Goal: Task Accomplishment & Management: Manage account settings

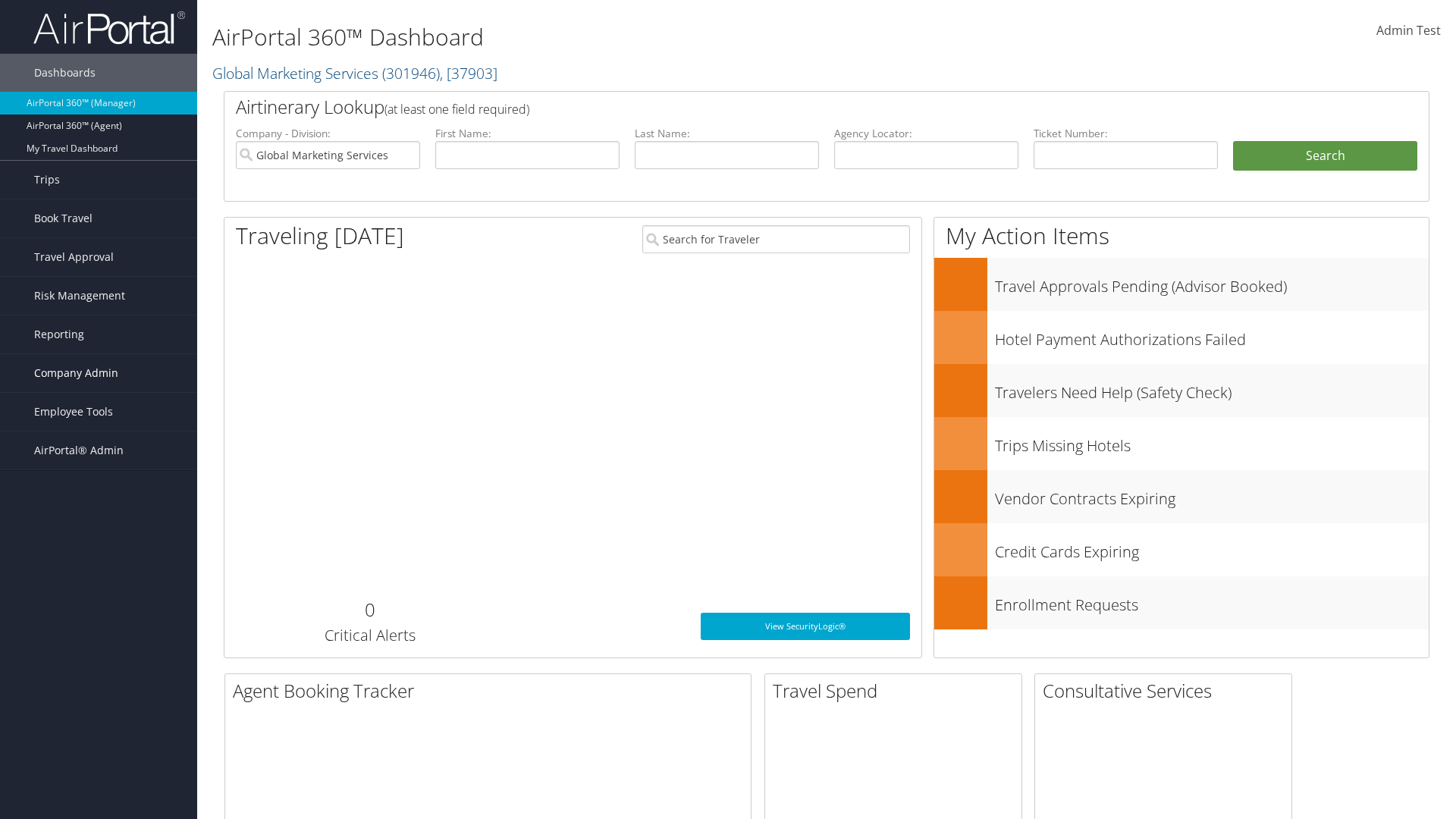
click at [99, 373] on span "Company Admin" at bounding box center [76, 373] width 84 height 38
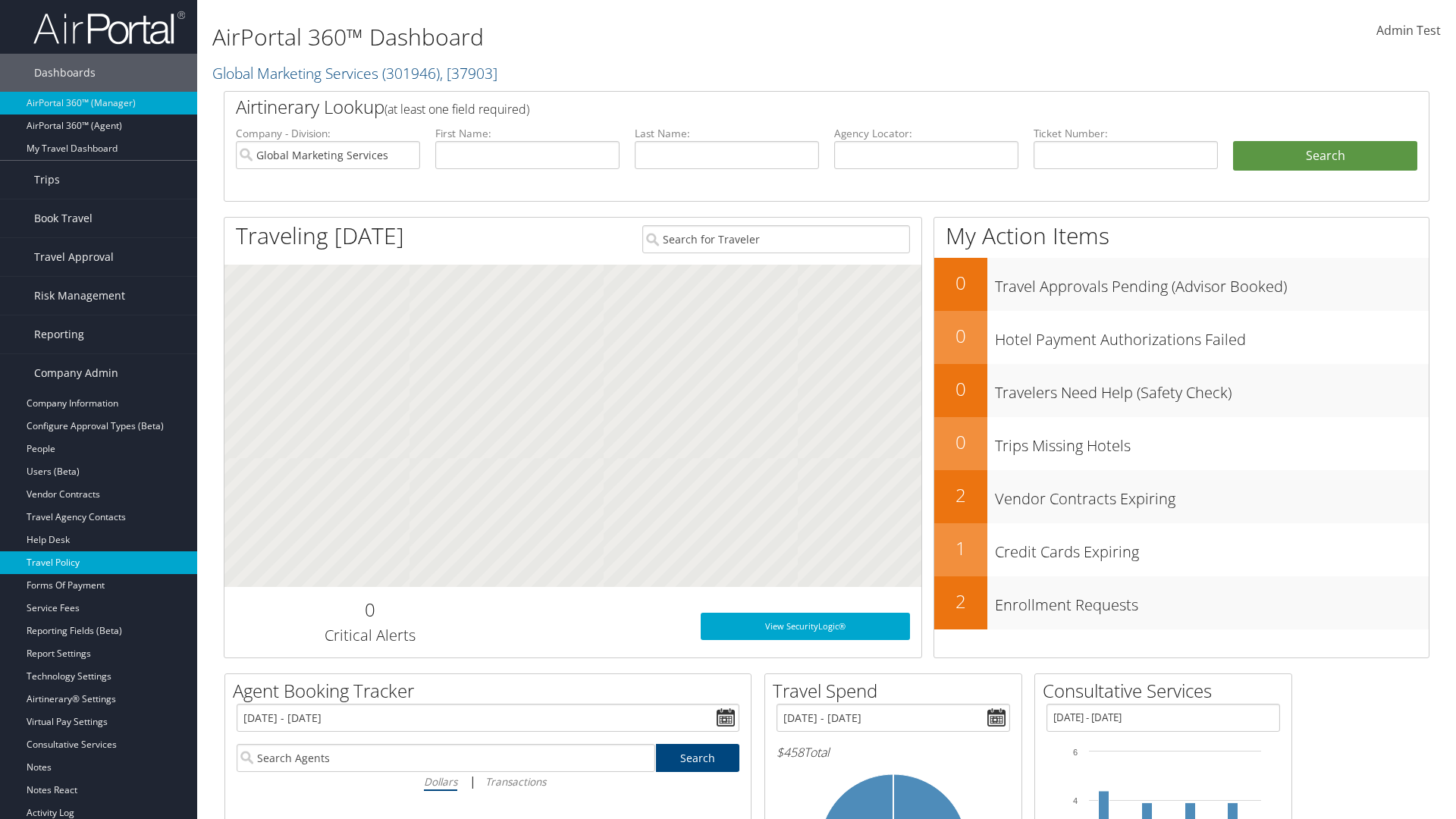
click at [99, 563] on link "Travel Policy" at bounding box center [99, 563] width 197 height 23
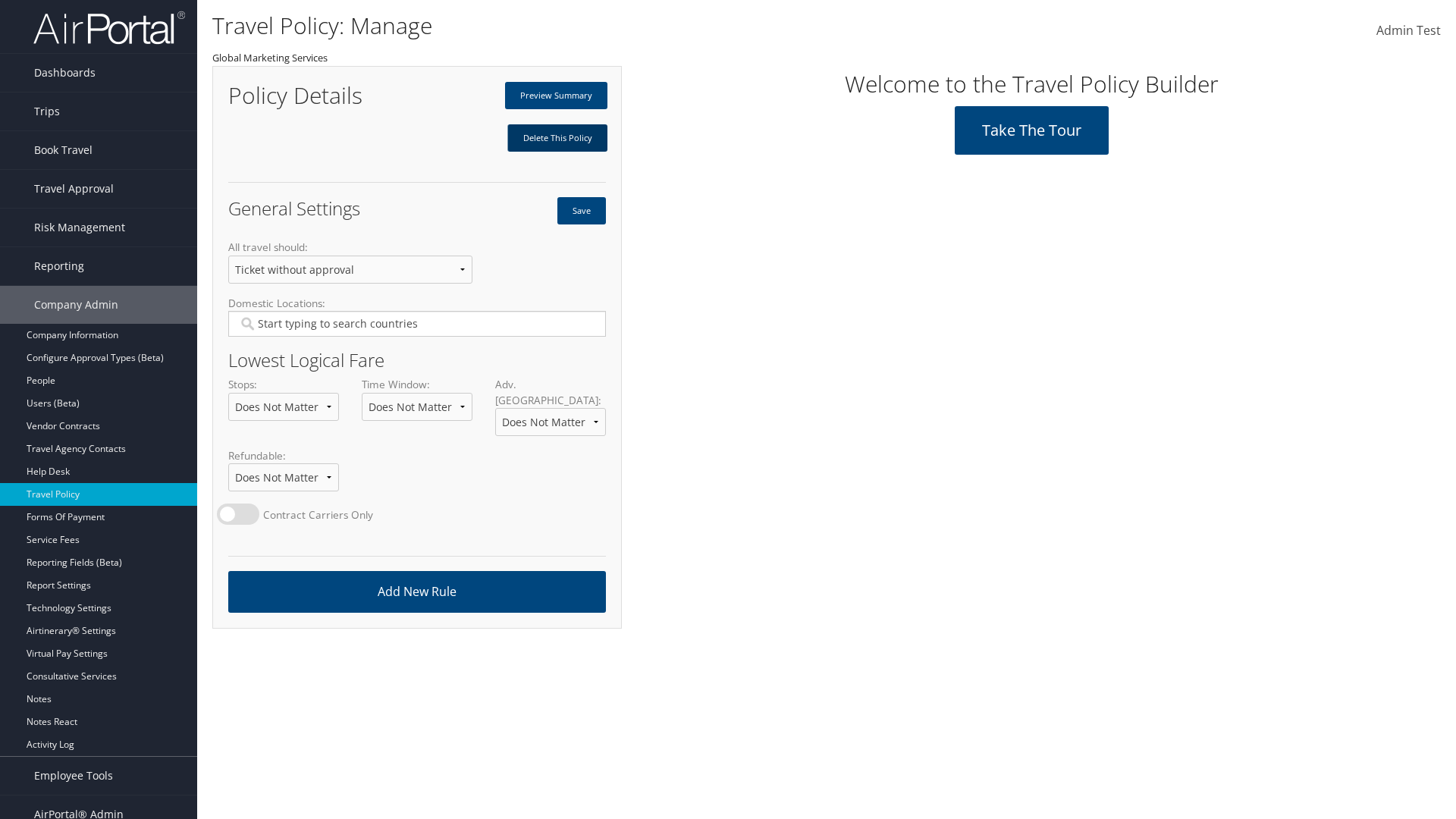
click at [557, 138] on link "Delete This Policy" at bounding box center [557, 138] width 100 height 28
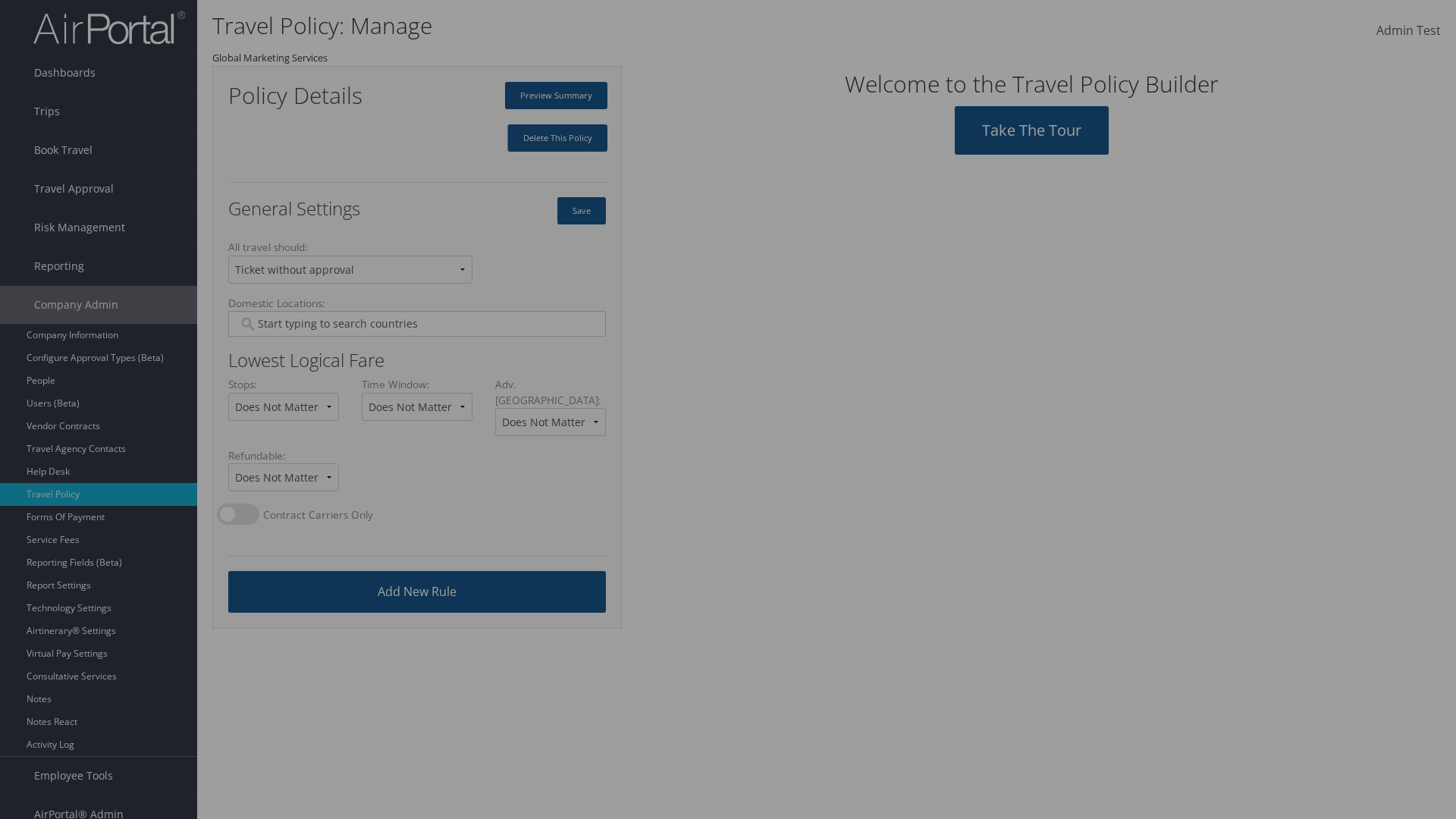
click at [0, 0] on input "Type YES to continue:" at bounding box center [0, 0] width 0 height 0
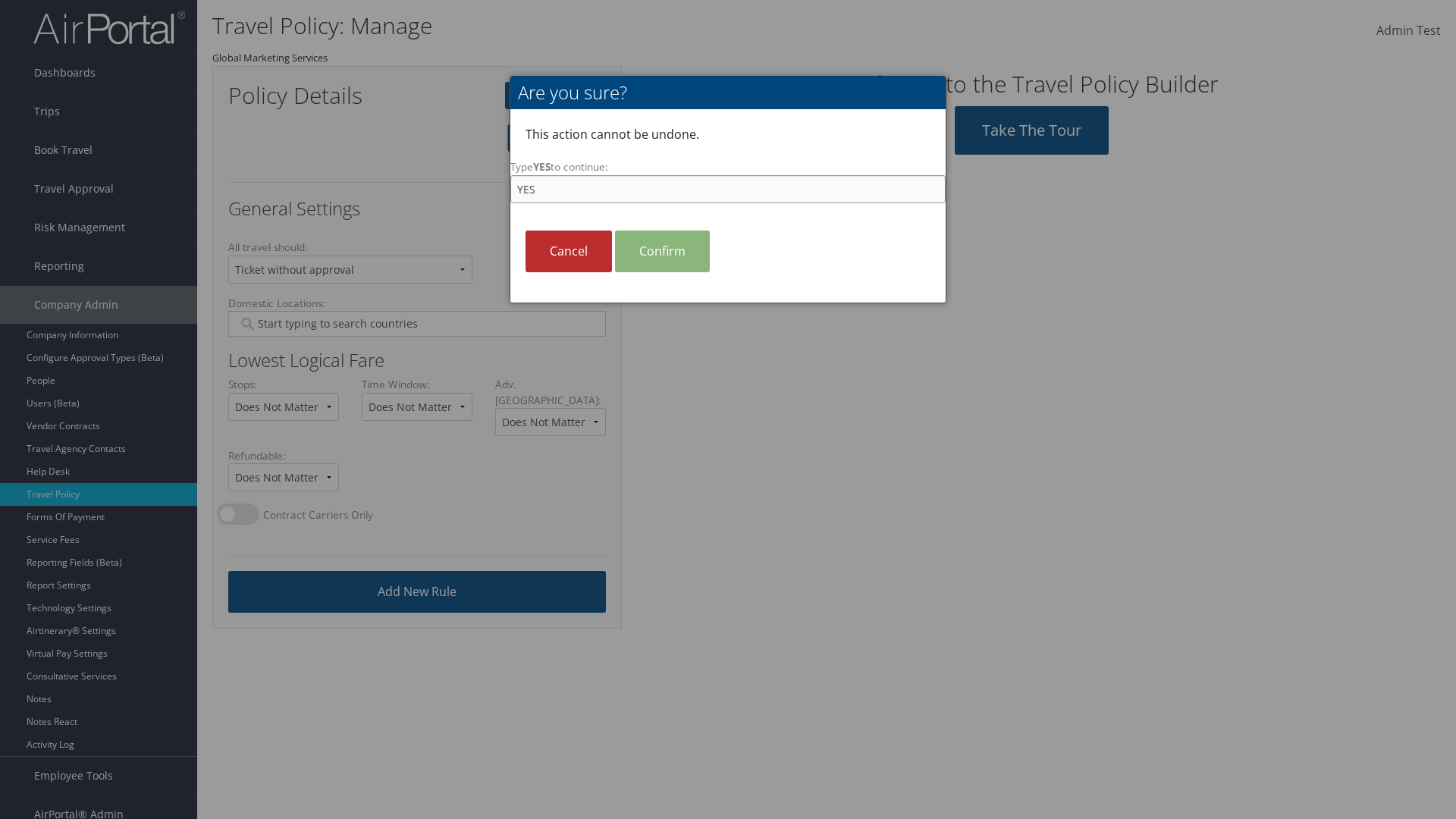
type input "YES"
click at [662, 251] on link "Confirm" at bounding box center [662, 251] width 95 height 42
